Goal: Task Accomplishment & Management: Use online tool/utility

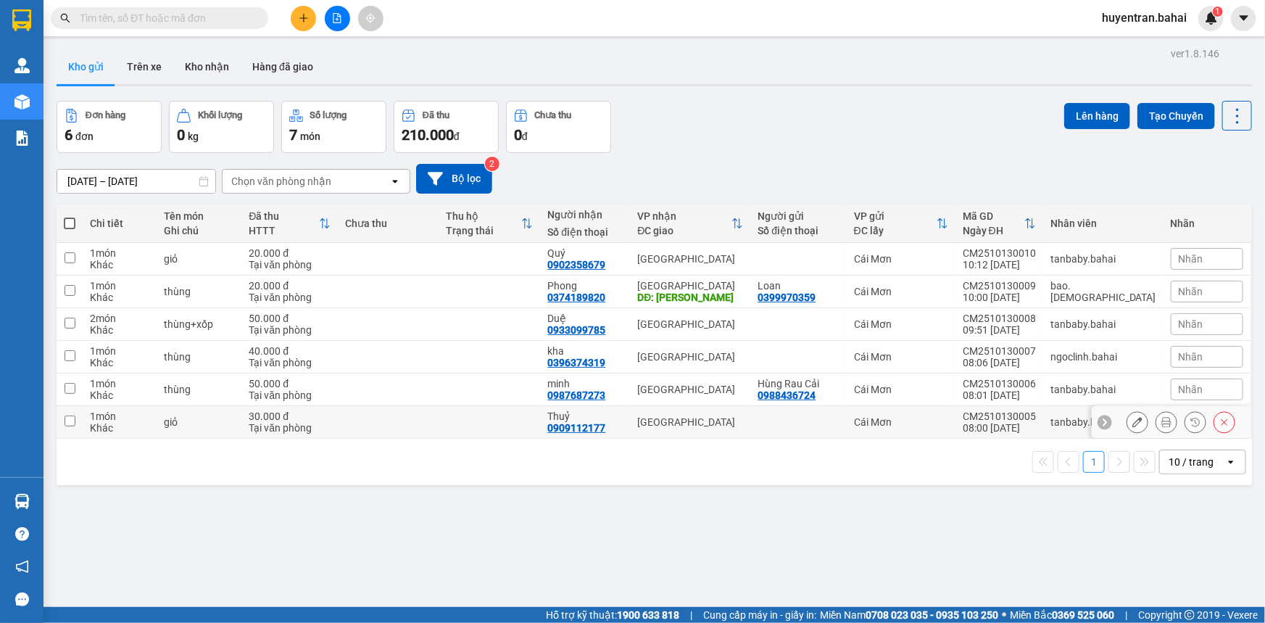
click at [993, 423] on td "CM2510130005 08:00 [DATE]" at bounding box center [999, 422] width 88 height 33
checkbox input "true"
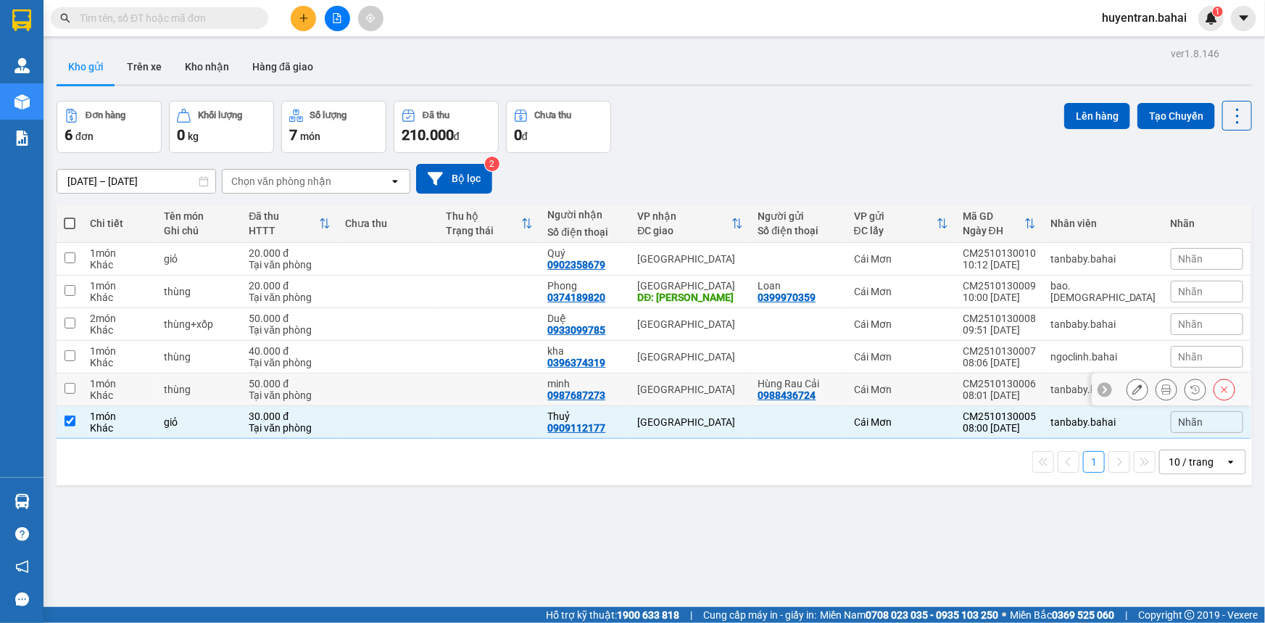
drag, startPoint x: 996, startPoint y: 392, endPoint x: 1009, endPoint y: 367, distance: 27.5
click at [1002, 380] on td "CM2510130006 08:01 13/10" at bounding box center [999, 389] width 88 height 33
checkbox input "true"
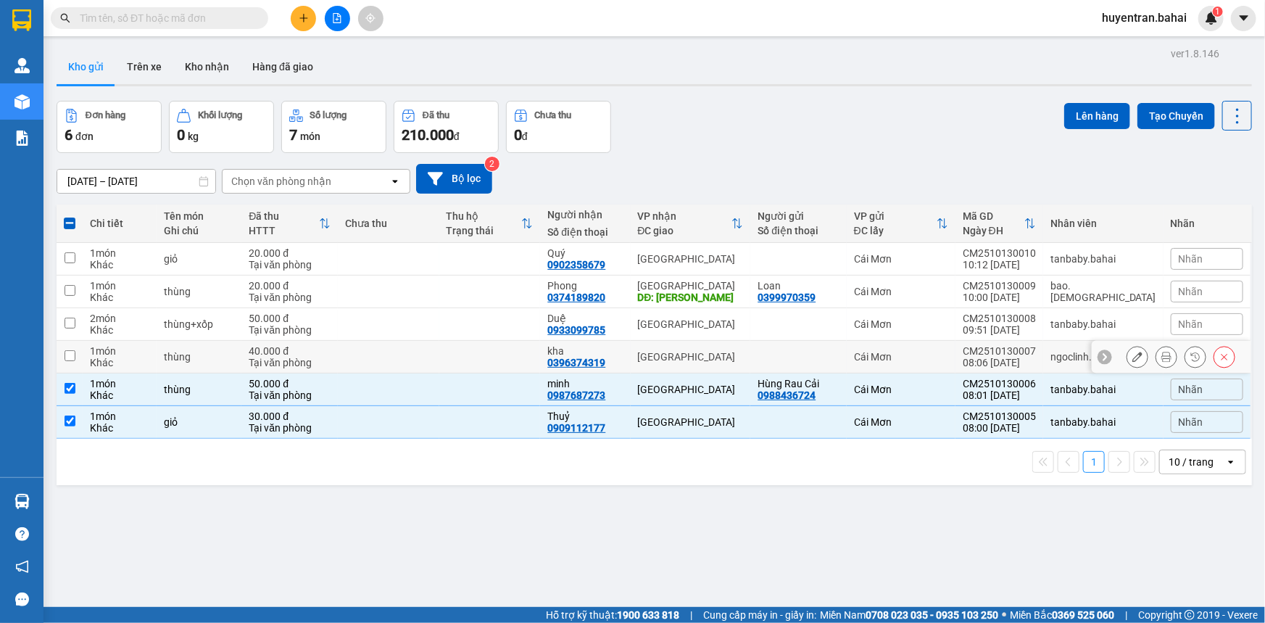
click at [1011, 347] on div "CM2510130007" at bounding box center [998, 351] width 73 height 12
checkbox input "true"
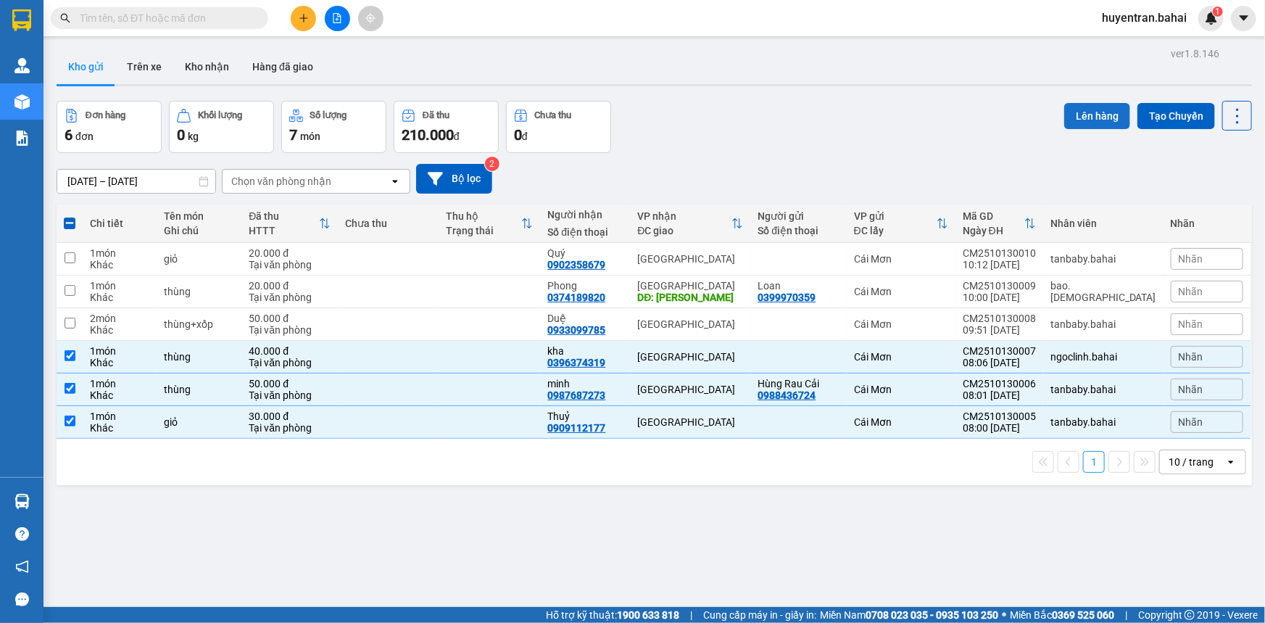
click at [1098, 104] on button "Lên hàng" at bounding box center [1097, 116] width 66 height 26
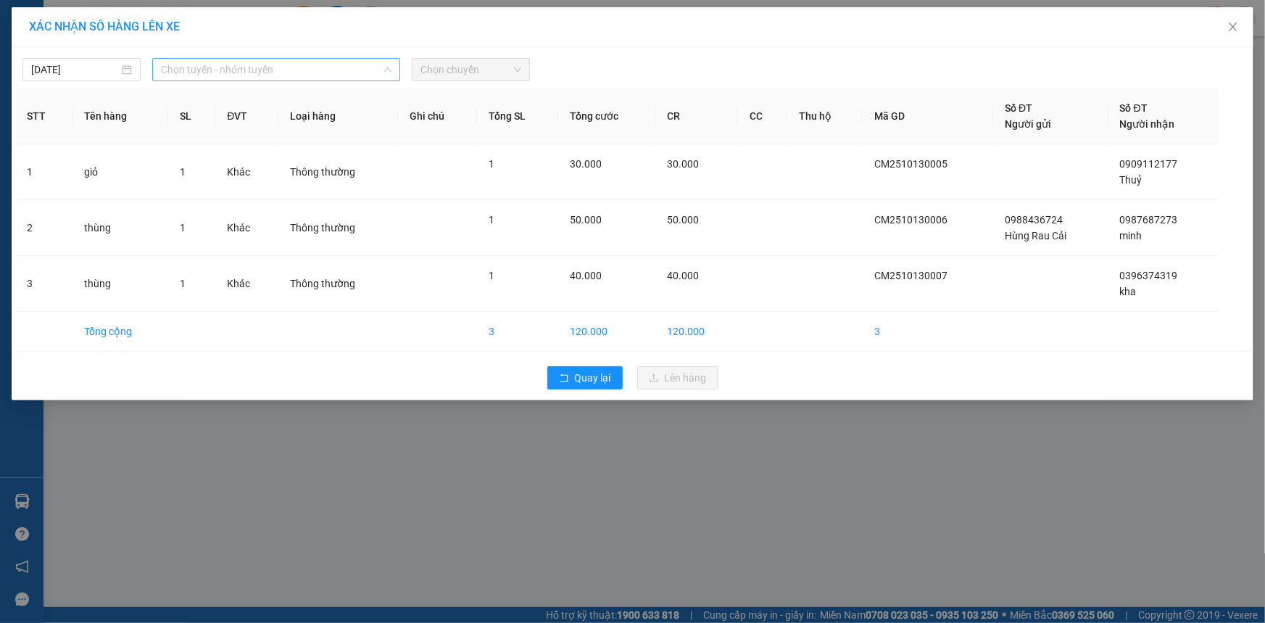
click at [374, 67] on span "Chọn tuyến - nhóm tuyến" at bounding box center [276, 70] width 230 height 22
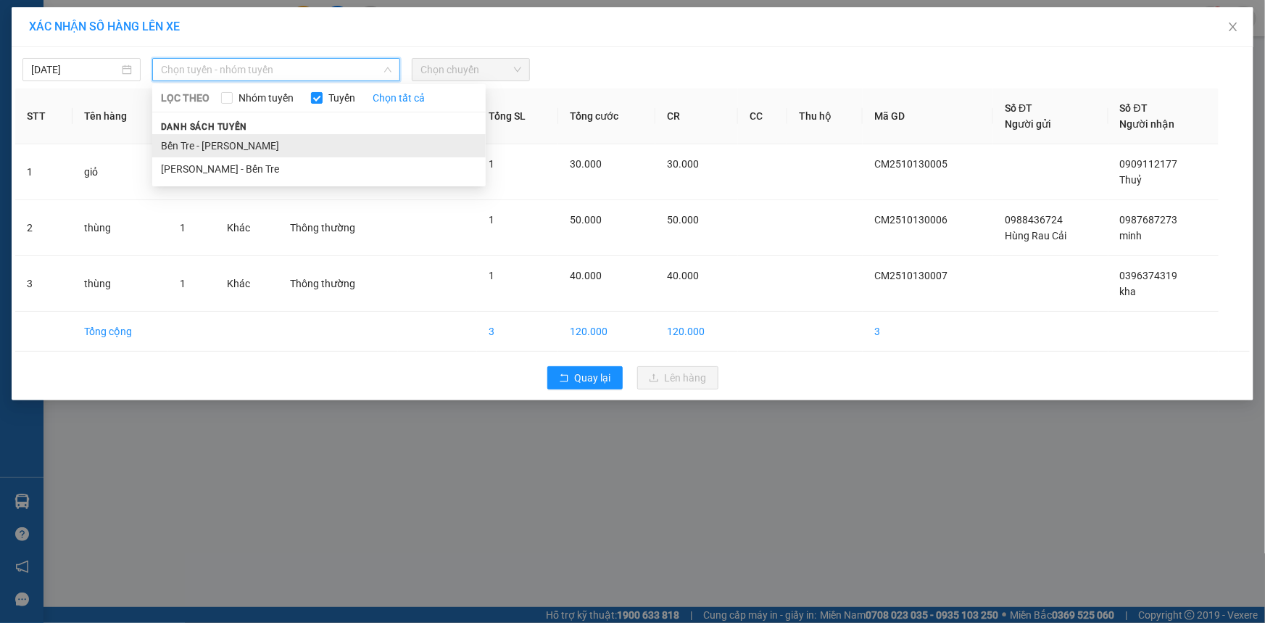
click at [363, 134] on li "Bến Tre - Hồ Chí Minh" at bounding box center [318, 145] width 333 height 23
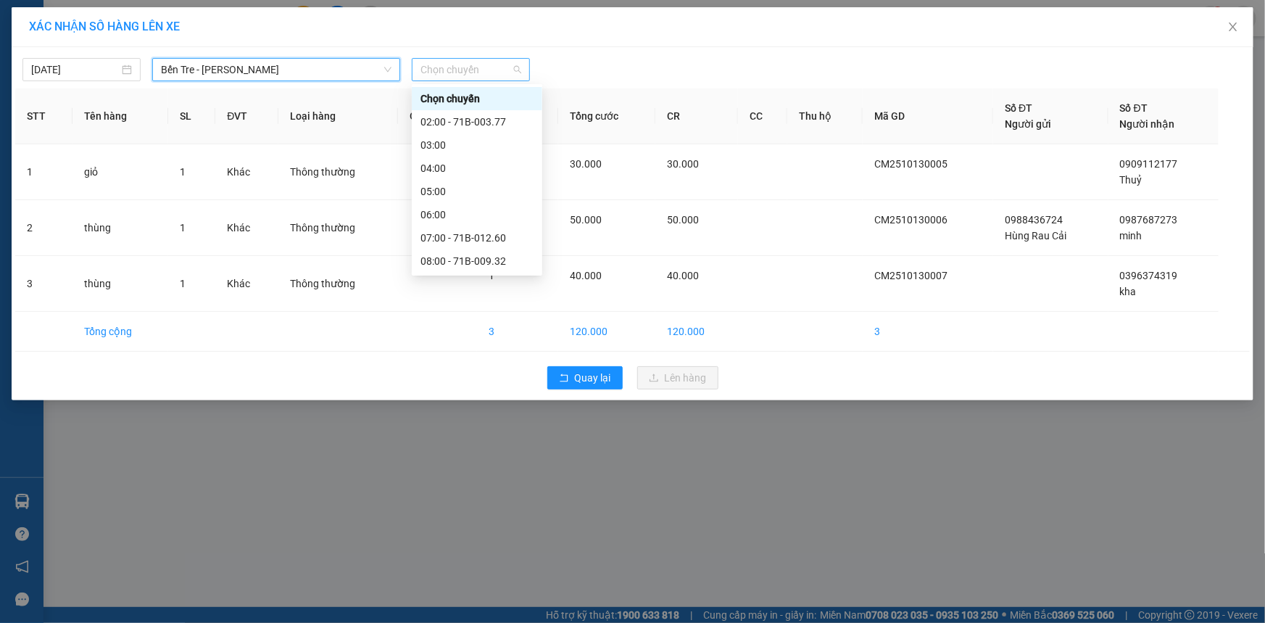
click at [471, 73] on span "Chọn chuyến" at bounding box center [470, 70] width 101 height 22
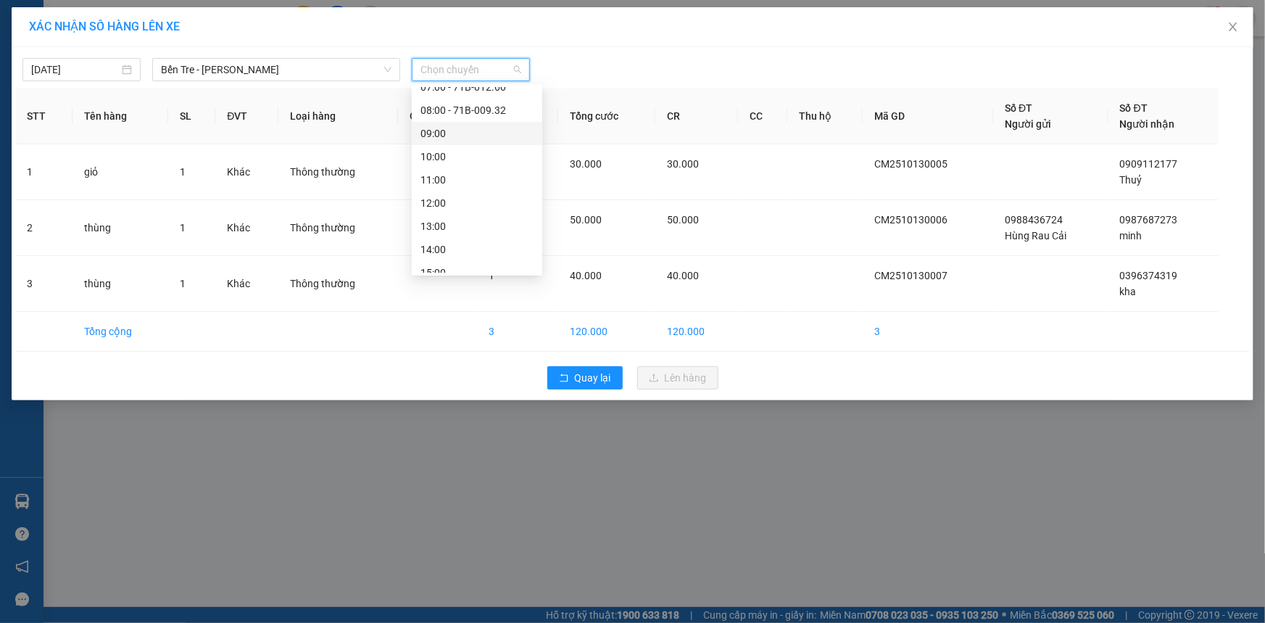
scroll to position [131, 0]
click at [450, 149] on div "09:00" at bounding box center [476, 153] width 113 height 16
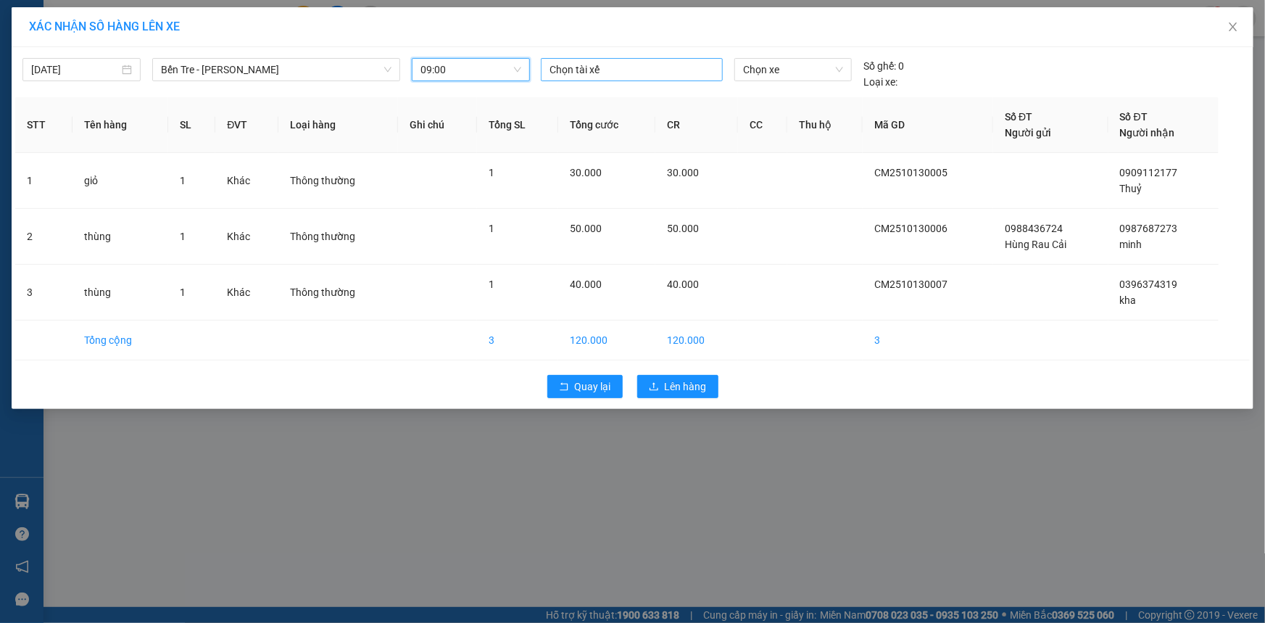
click at [629, 72] on div at bounding box center [631, 69] width 175 height 17
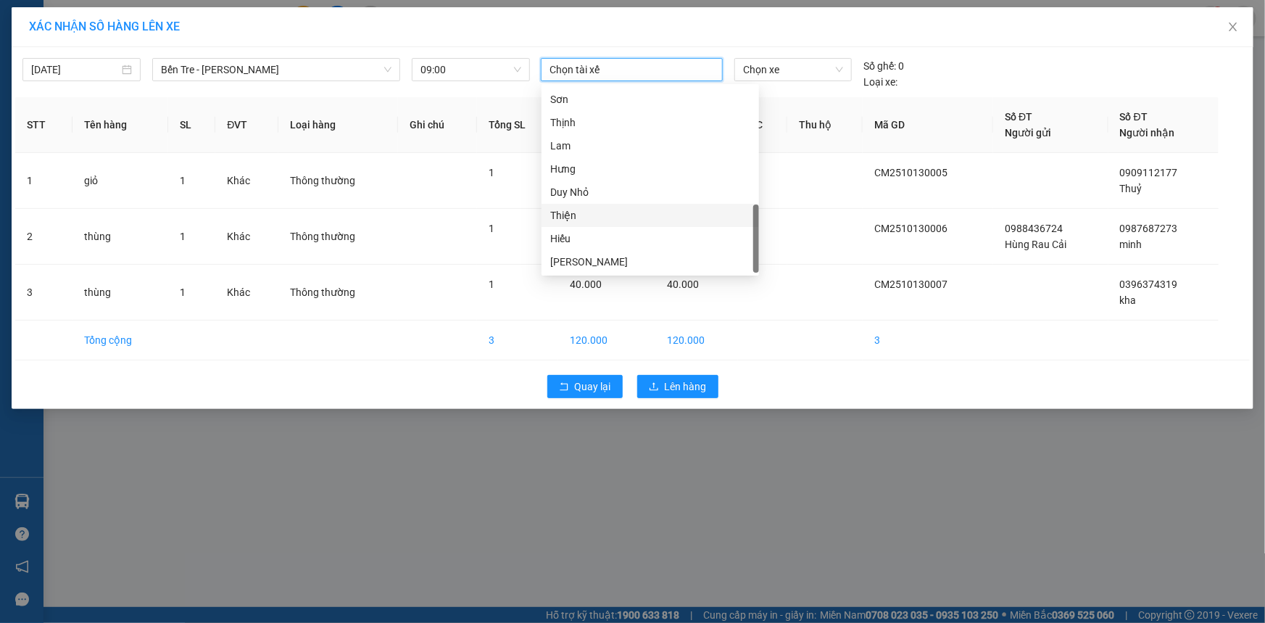
scroll to position [375, 0]
click at [656, 146] on div "Tâm" at bounding box center [650, 141] width 200 height 16
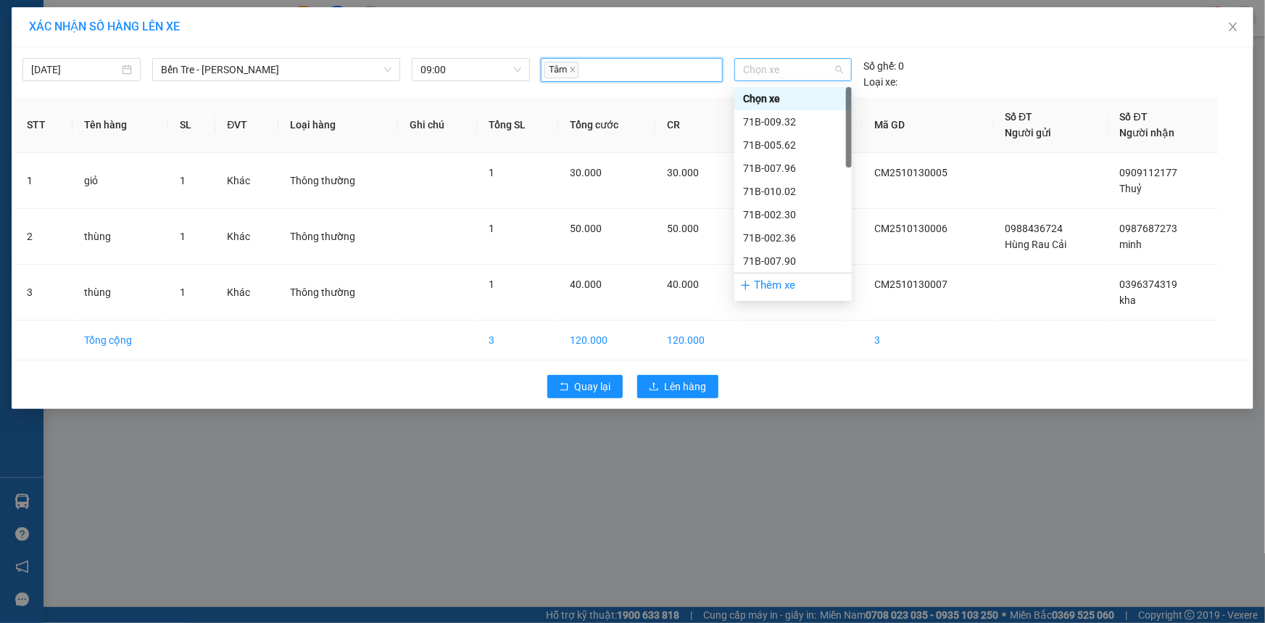
click at [781, 72] on span "Chọn xe" at bounding box center [793, 70] width 100 height 22
click at [799, 230] on div "71H-051.13" at bounding box center [793, 238] width 100 height 16
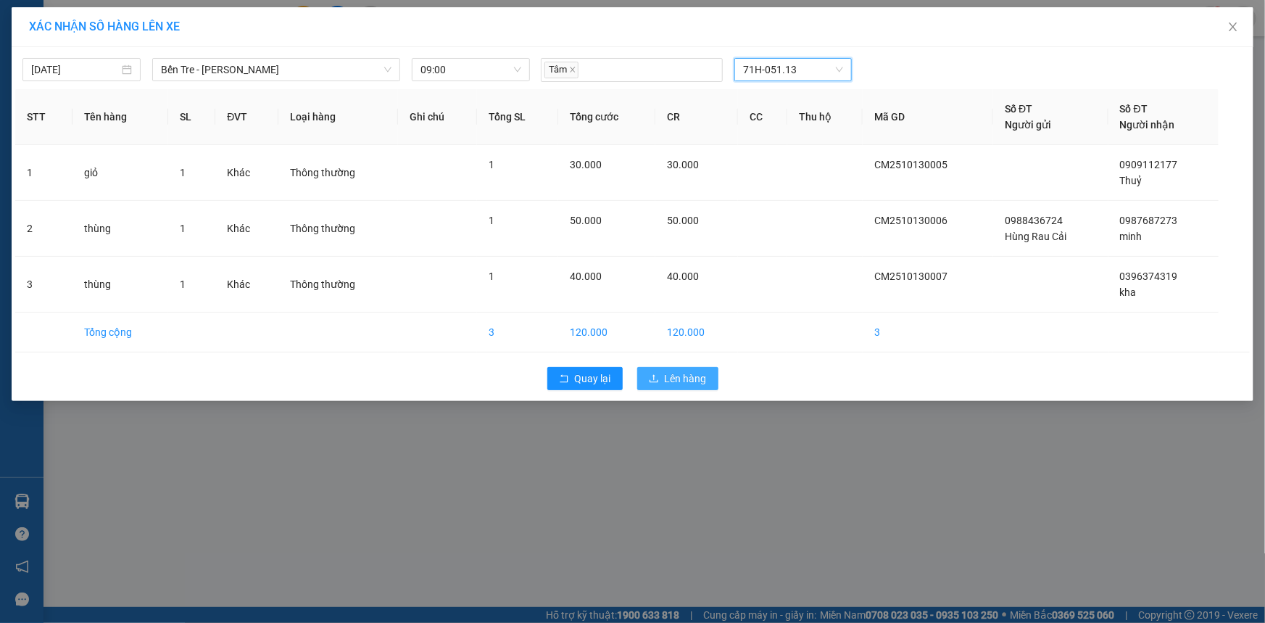
click at [709, 384] on button "Lên hàng" at bounding box center [677, 378] width 81 height 23
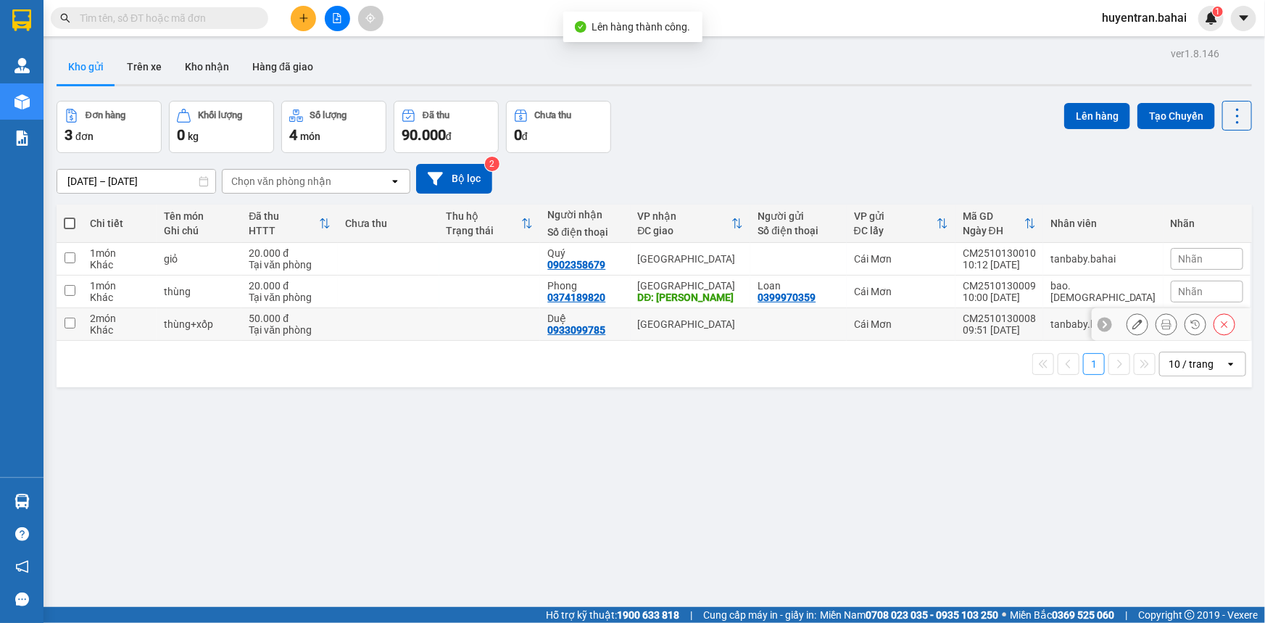
click at [948, 323] on div "Cái Mơn" at bounding box center [901, 324] width 94 height 12
checkbox input "true"
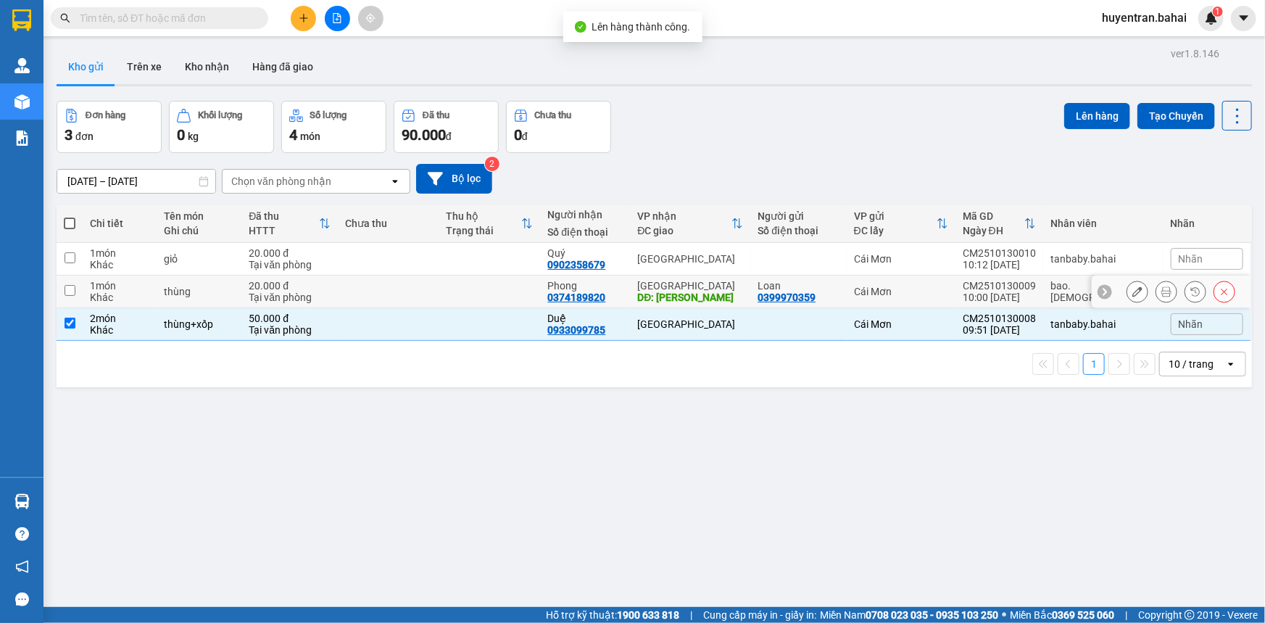
click at [955, 301] on td "Cái Mơn" at bounding box center [900, 291] width 109 height 33
checkbox input "true"
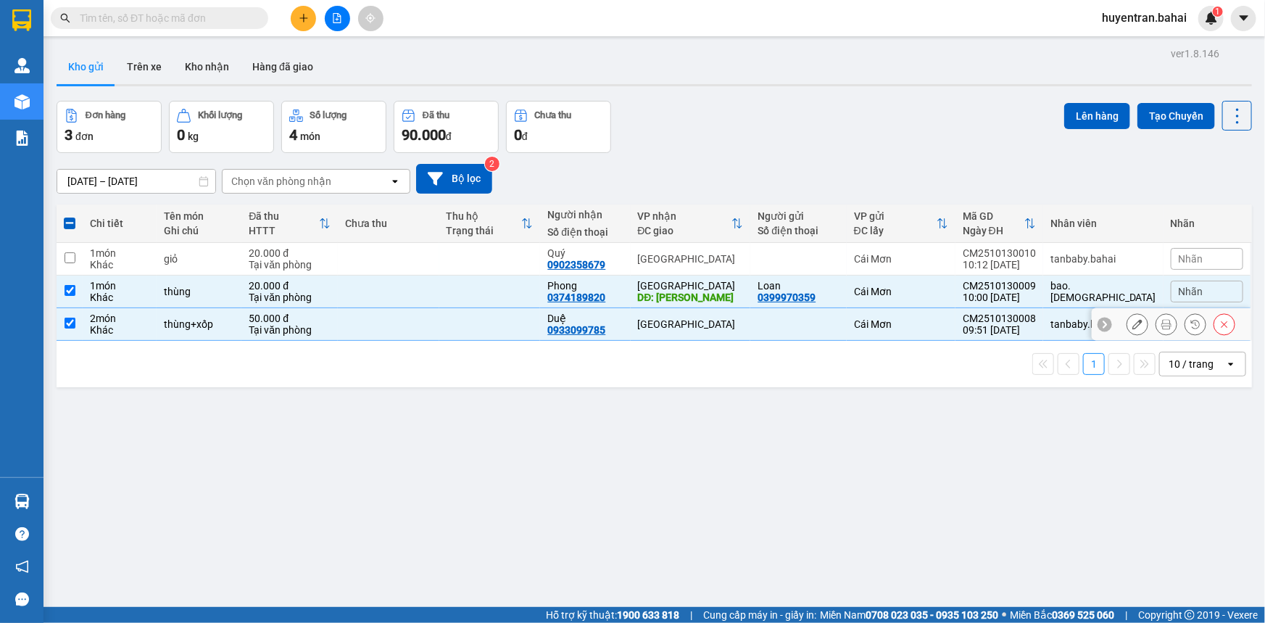
click at [1022, 325] on div "09:51 13/10" at bounding box center [998, 330] width 73 height 12
checkbox input "false"
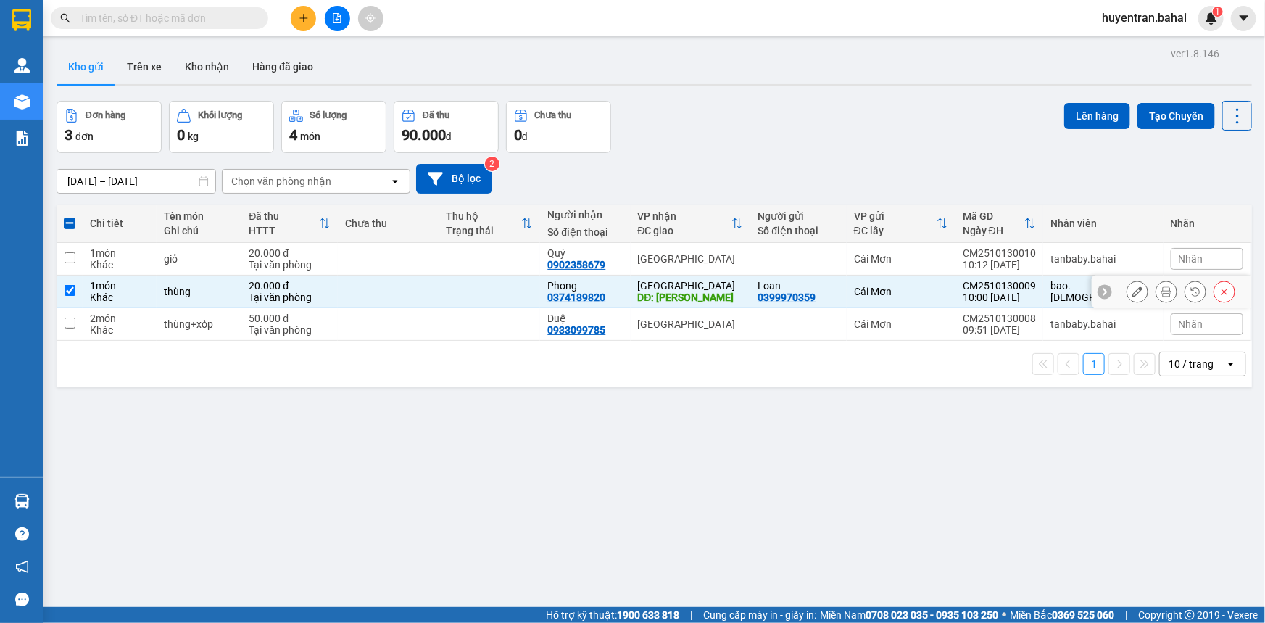
click at [1022, 298] on div "10:00 13/10" at bounding box center [998, 297] width 73 height 12
checkbox input "false"
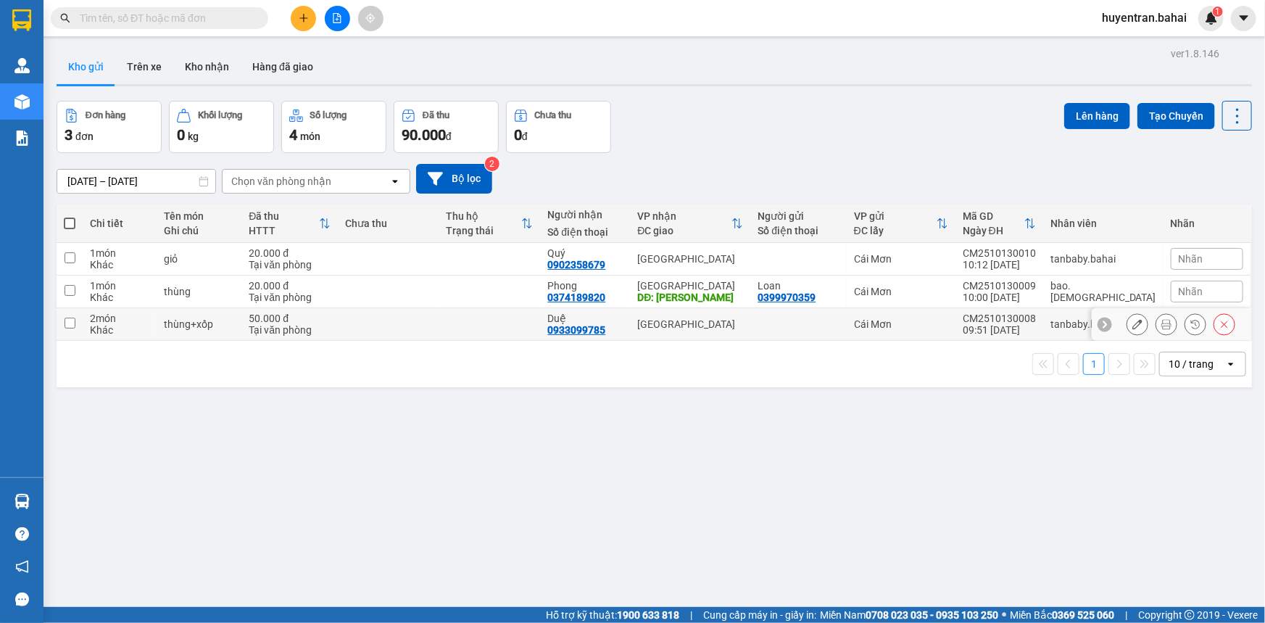
click at [1023, 320] on div "CM2510130008" at bounding box center [998, 318] width 73 height 12
checkbox input "true"
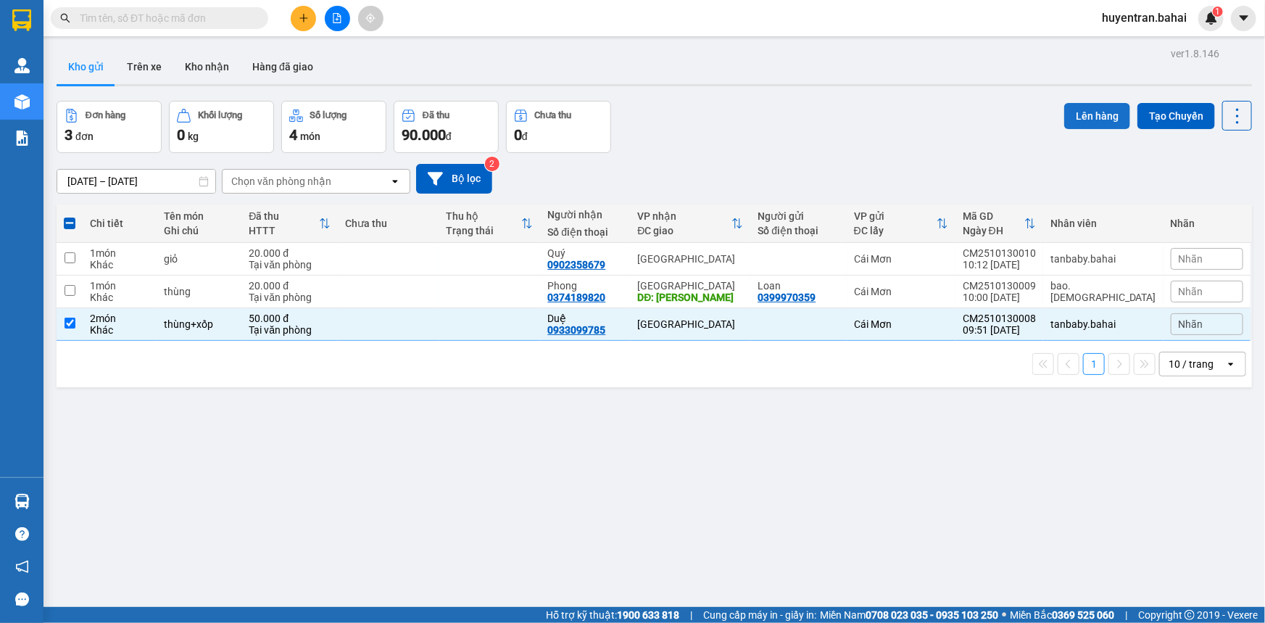
click at [1090, 118] on button "Lên hàng" at bounding box center [1097, 116] width 66 height 26
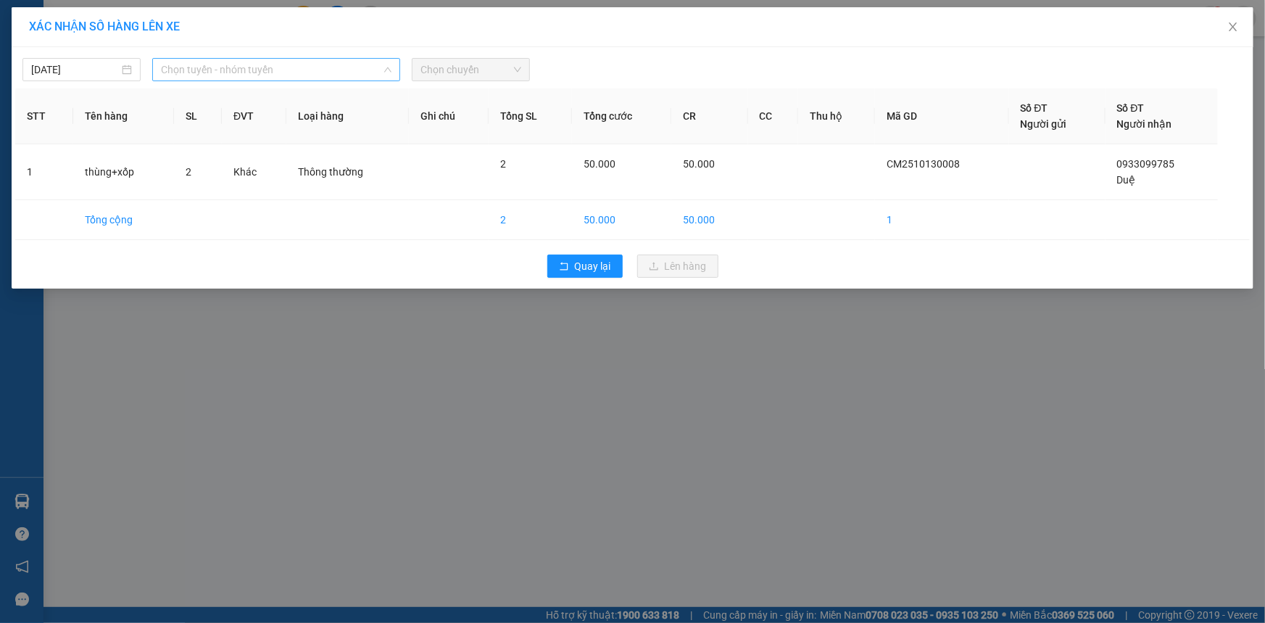
click at [178, 62] on span "Chọn tuyến - nhóm tuyến" at bounding box center [276, 70] width 230 height 22
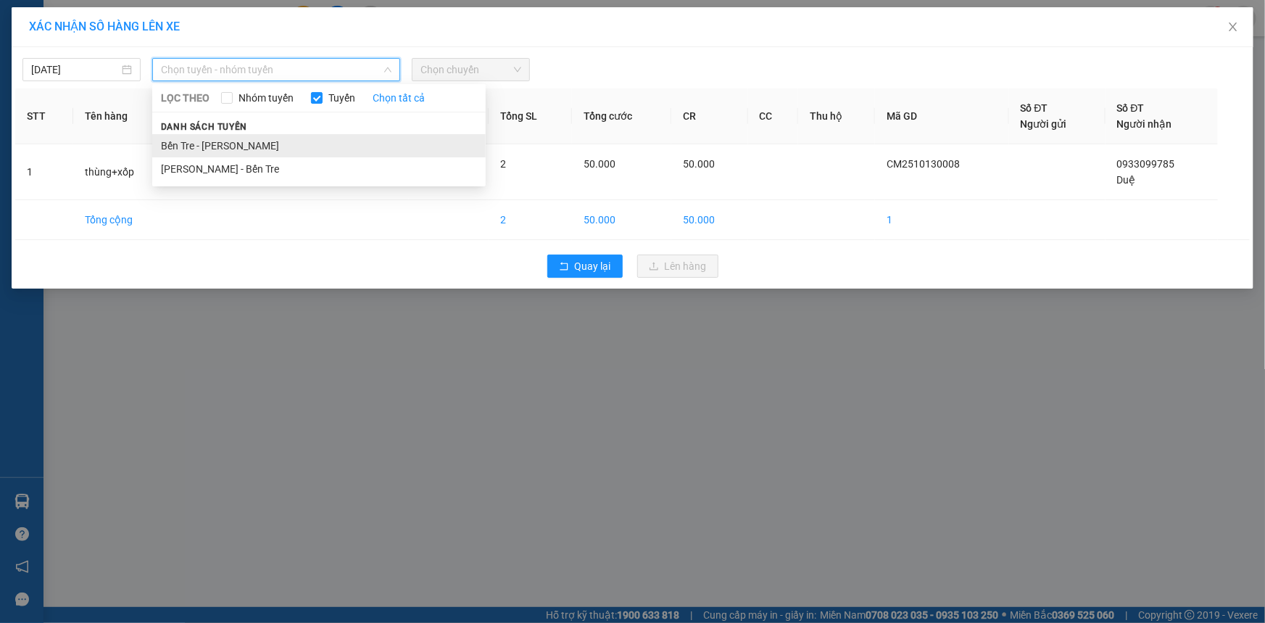
click at [172, 141] on li "Bến Tre - Hồ Chí Minh" at bounding box center [318, 145] width 333 height 23
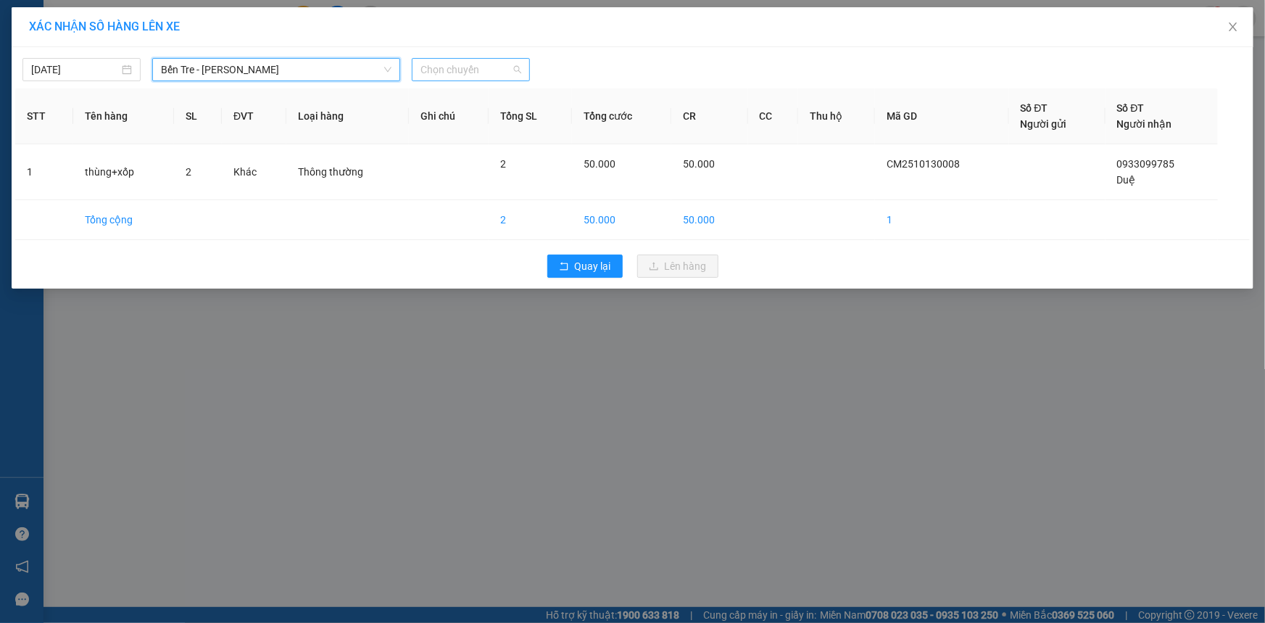
click at [464, 76] on span "Chọn chuyến" at bounding box center [470, 70] width 101 height 22
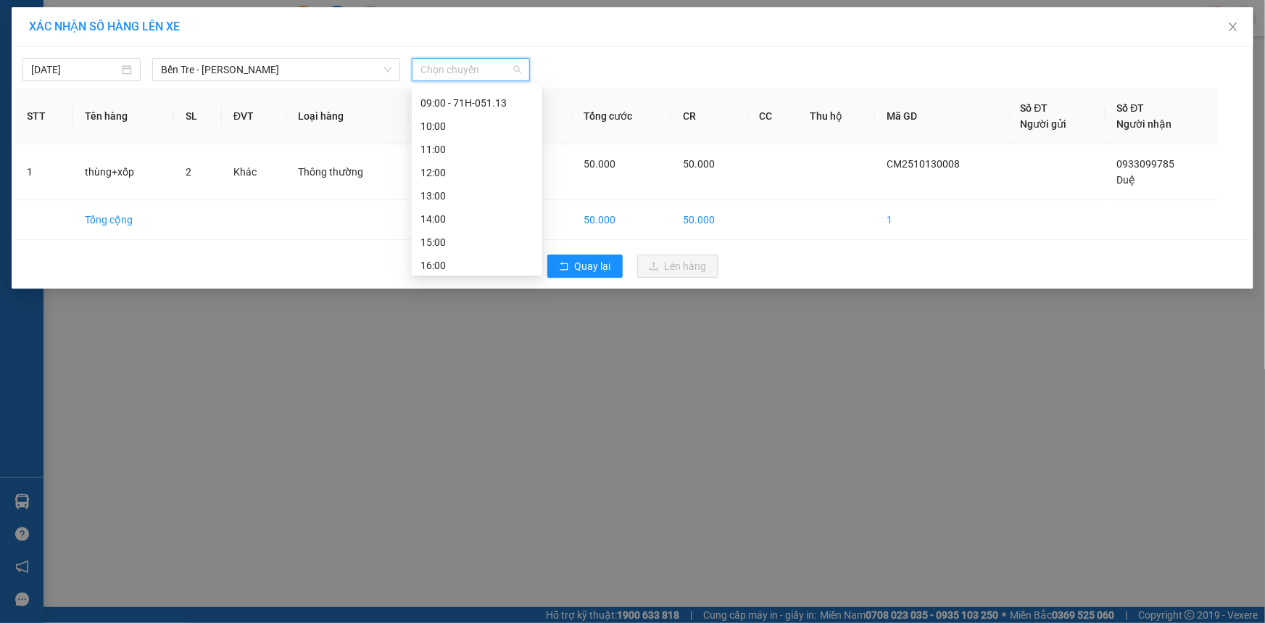
scroll to position [197, 0]
click at [475, 96] on div "09:00 - 71H-051.13" at bounding box center [477, 86] width 130 height 23
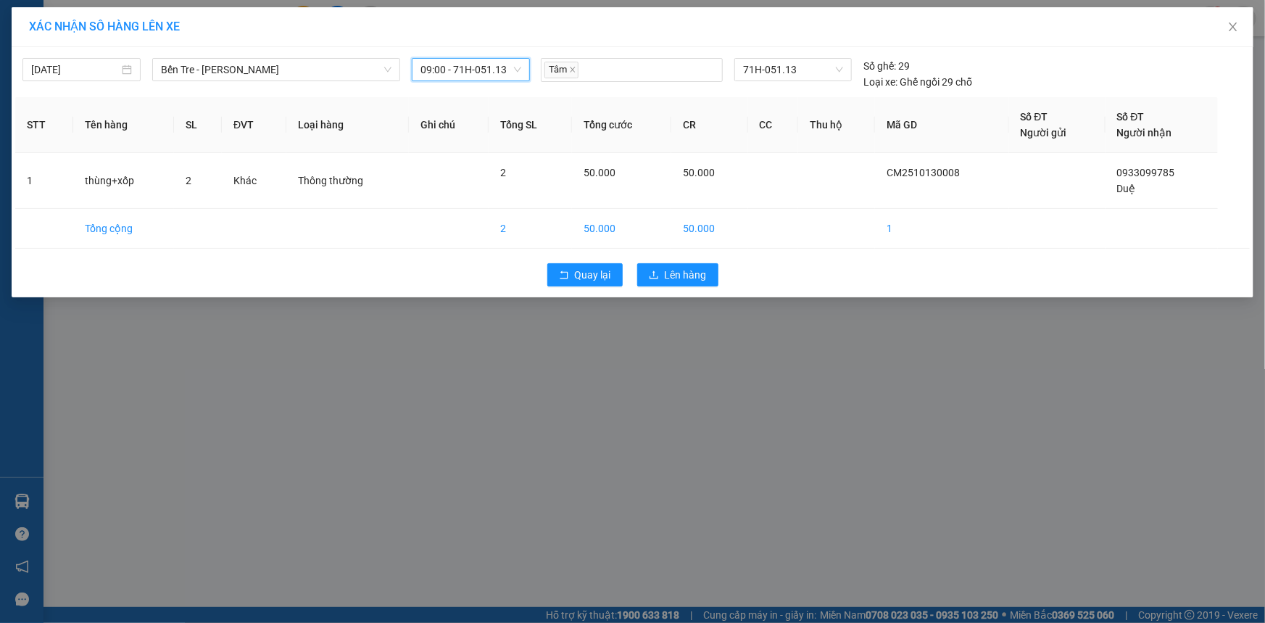
click at [510, 64] on span "09:00 - 71H-051.13" at bounding box center [470, 70] width 101 height 22
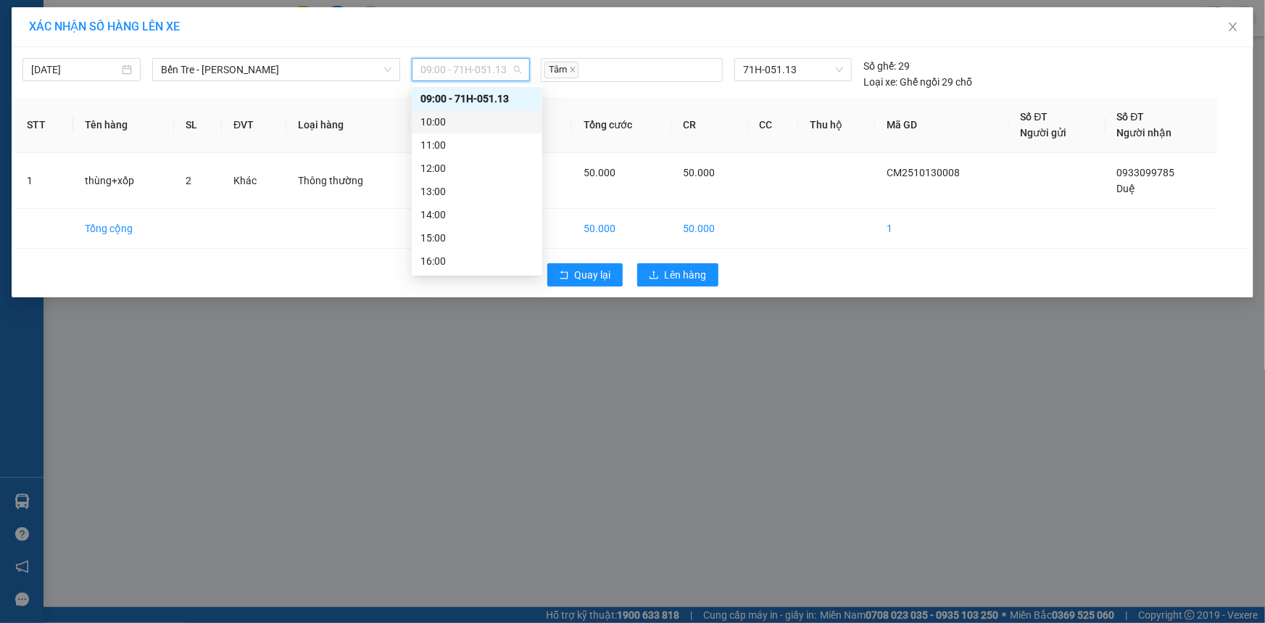
click at [490, 122] on div "10:00" at bounding box center [476, 122] width 113 height 16
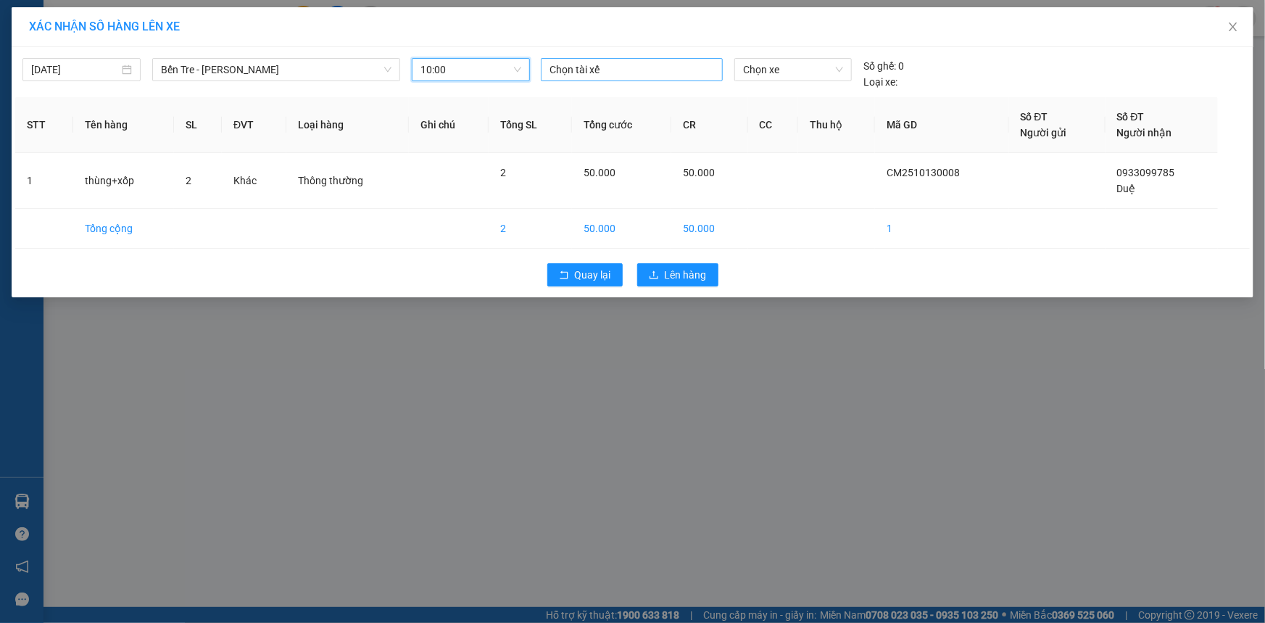
click at [599, 72] on div at bounding box center [631, 69] width 175 height 17
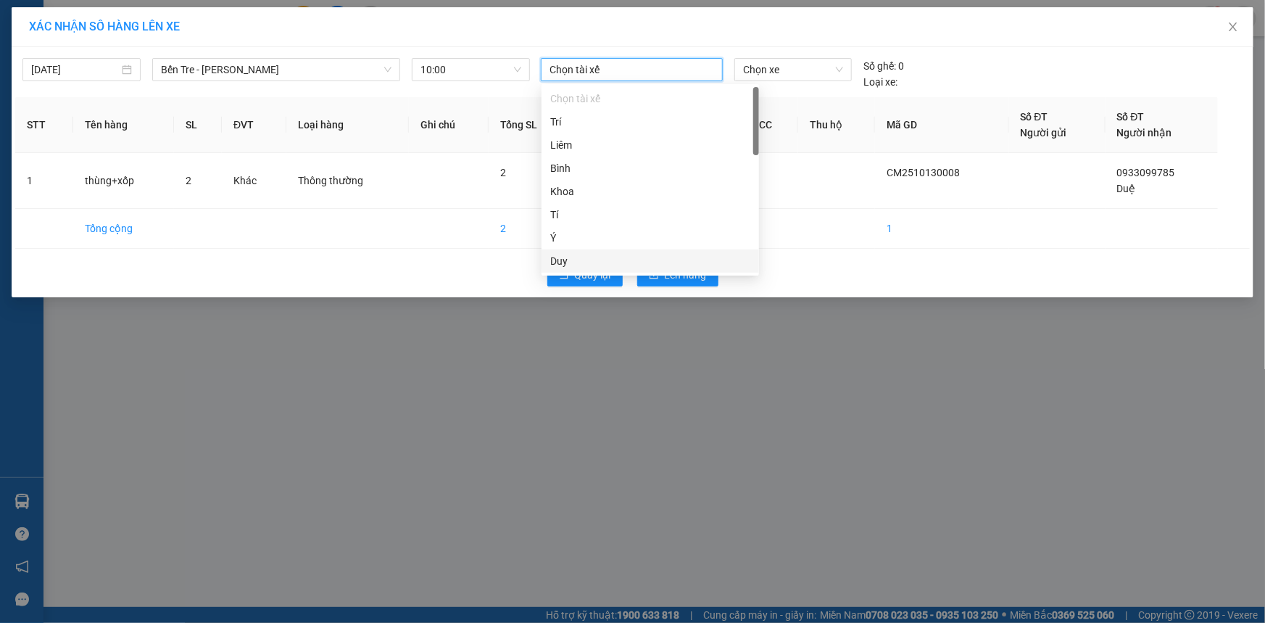
click at [614, 254] on div "Duy" at bounding box center [650, 261] width 200 height 16
click at [757, 70] on span "Chọn xe" at bounding box center [793, 70] width 100 height 22
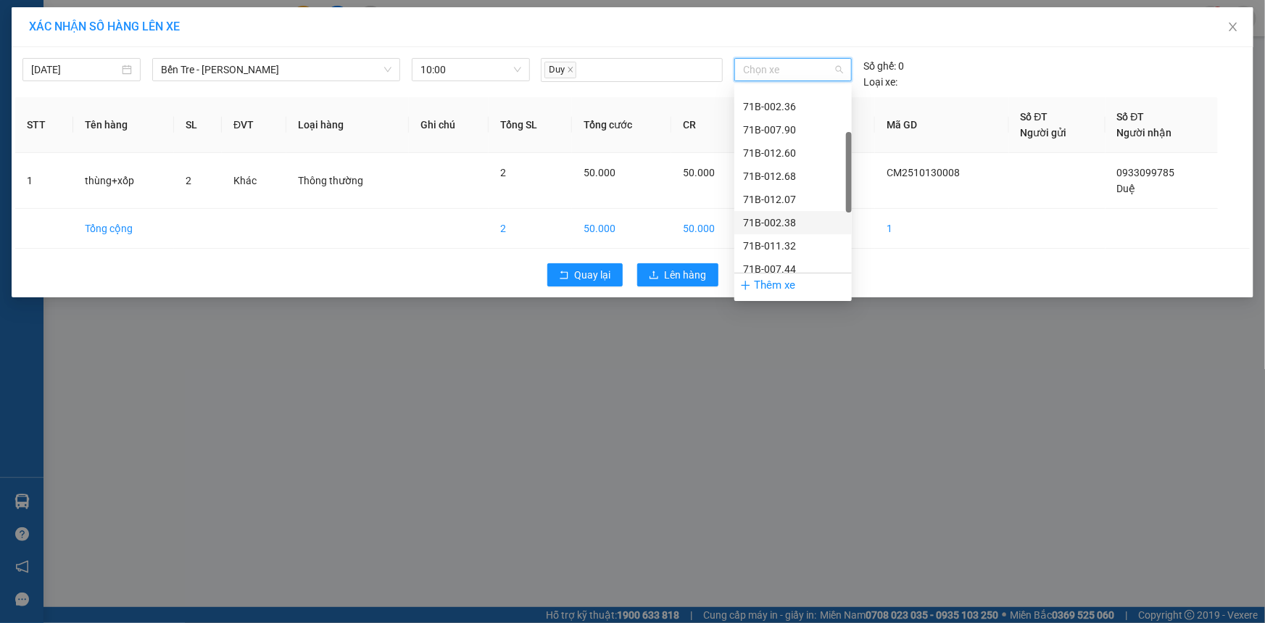
scroll to position [263, 0]
click at [800, 201] on div "71B-003.77" at bounding box center [793, 207] width 100 height 16
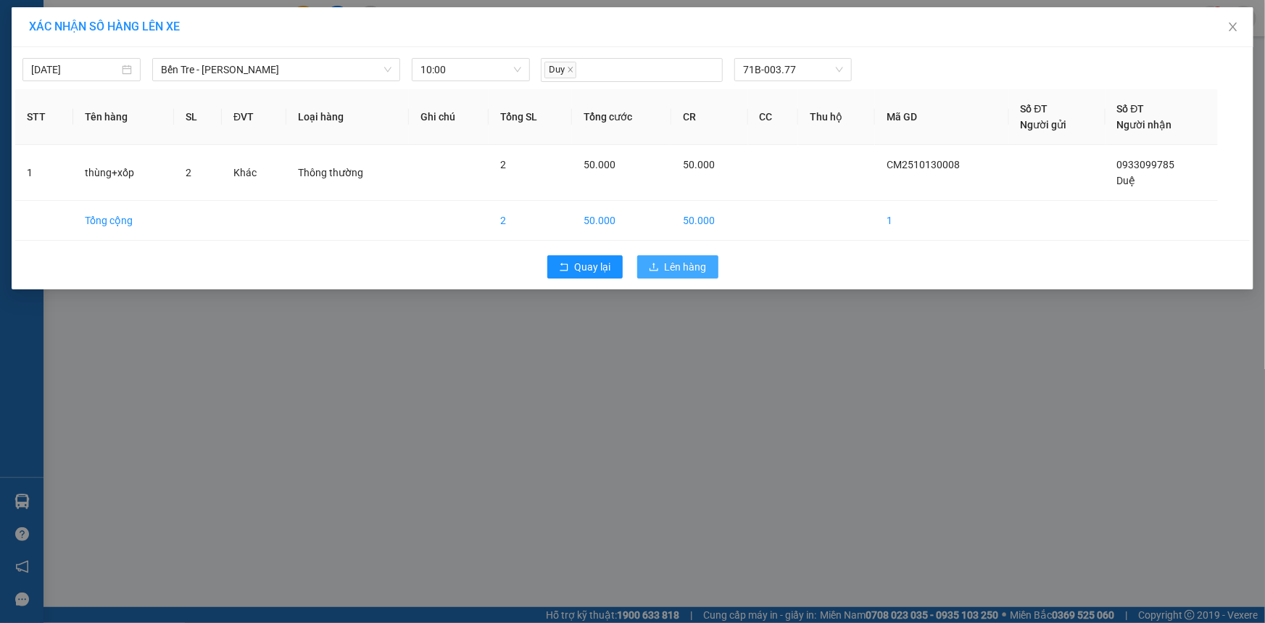
click at [694, 268] on span "Lên hàng" at bounding box center [686, 267] width 42 height 16
